Goal: Check status: Check status

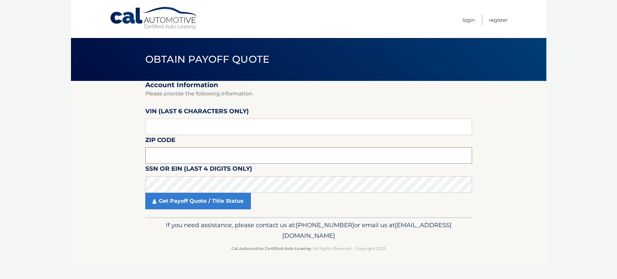
click at [171, 159] on input "text" at bounding box center [308, 155] width 327 height 17
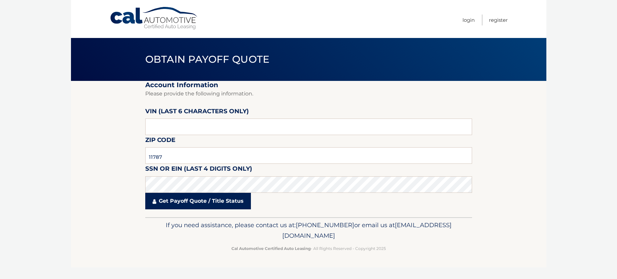
click at [204, 205] on link "Get Payoff Quote / Title Status" at bounding box center [198, 201] width 106 height 17
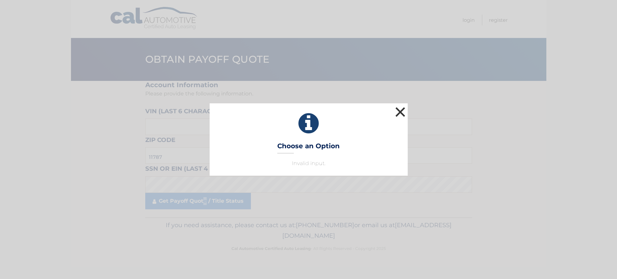
click at [403, 111] on button "×" at bounding box center [400, 111] width 13 height 13
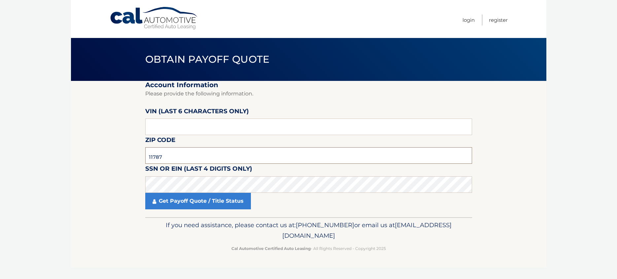
drag, startPoint x: 161, startPoint y: 156, endPoint x: 108, endPoint y: 162, distance: 53.2
click at [108, 162] on section "Account Information Please provide the following information. [PERSON_NAME] (la…" at bounding box center [308, 149] width 475 height 136
type input "11758"
drag, startPoint x: 163, startPoint y: 126, endPoint x: 105, endPoint y: 122, distance: 58.9
click at [105, 122] on section "Account Information Please provide the following information. [PERSON_NAME] (la…" at bounding box center [308, 149] width 475 height 136
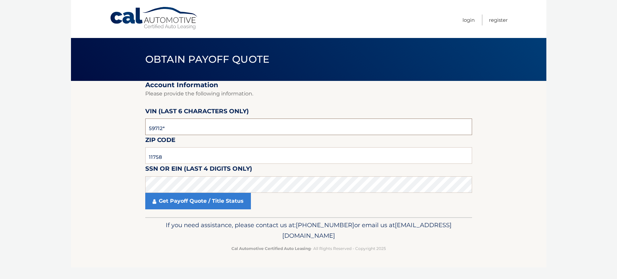
type input "597121"
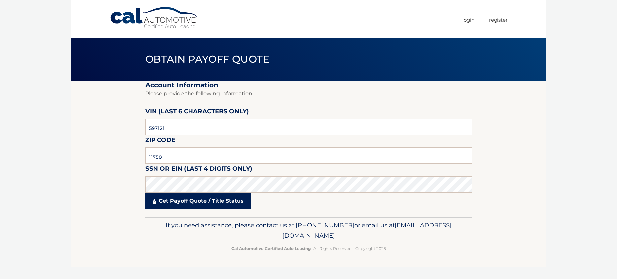
click at [185, 203] on link "Get Payoff Quote / Title Status" at bounding box center [198, 201] width 106 height 17
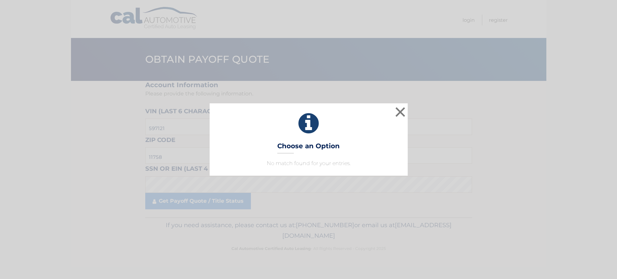
click at [319, 166] on p "No match found for your entries." at bounding box center [309, 163] width 182 height 8
click at [401, 111] on button "×" at bounding box center [400, 111] width 13 height 13
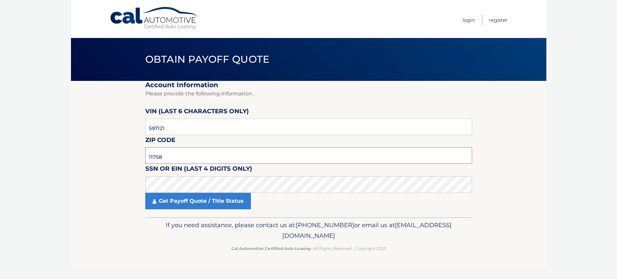
drag, startPoint x: 162, startPoint y: 156, endPoint x: 137, endPoint y: 159, distance: 25.6
click at [137, 159] on section "Account Information Please provide the following information. [PERSON_NAME] (la…" at bounding box center [308, 149] width 475 height 136
type input "11787"
click at [80, 188] on section "Account Information Please provide the following information. [PERSON_NAME] (la…" at bounding box center [308, 149] width 475 height 136
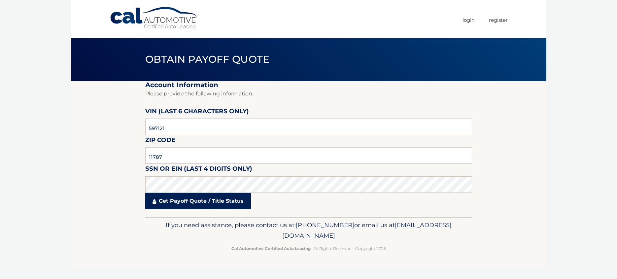
click at [195, 202] on link "Get Payoff Quote / Title Status" at bounding box center [198, 201] width 106 height 17
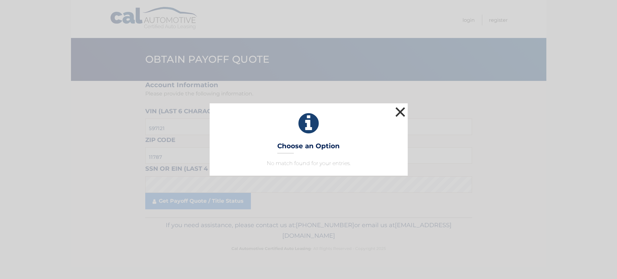
click at [402, 114] on button "×" at bounding box center [400, 111] width 13 height 13
